Goal: Go to known website: Access a specific website the user already knows

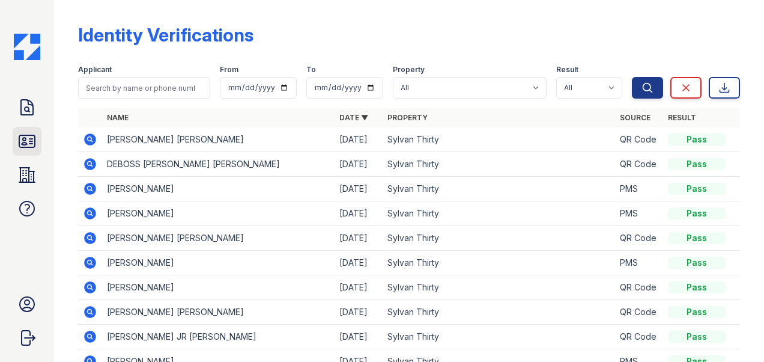
click at [24, 141] on icon at bounding box center [27, 141] width 16 height 12
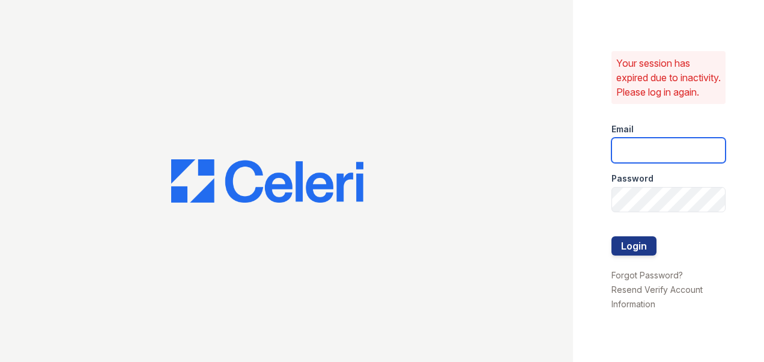
type input "sylvan.am@cafmanagement.com"
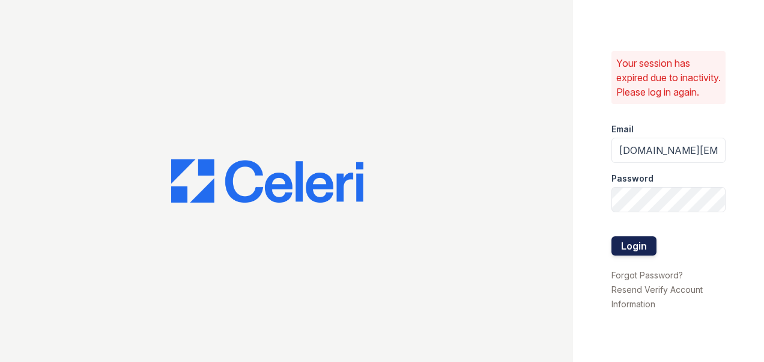
click at [629, 251] on button "Login" at bounding box center [633, 245] width 45 height 19
